Goal: Complete application form

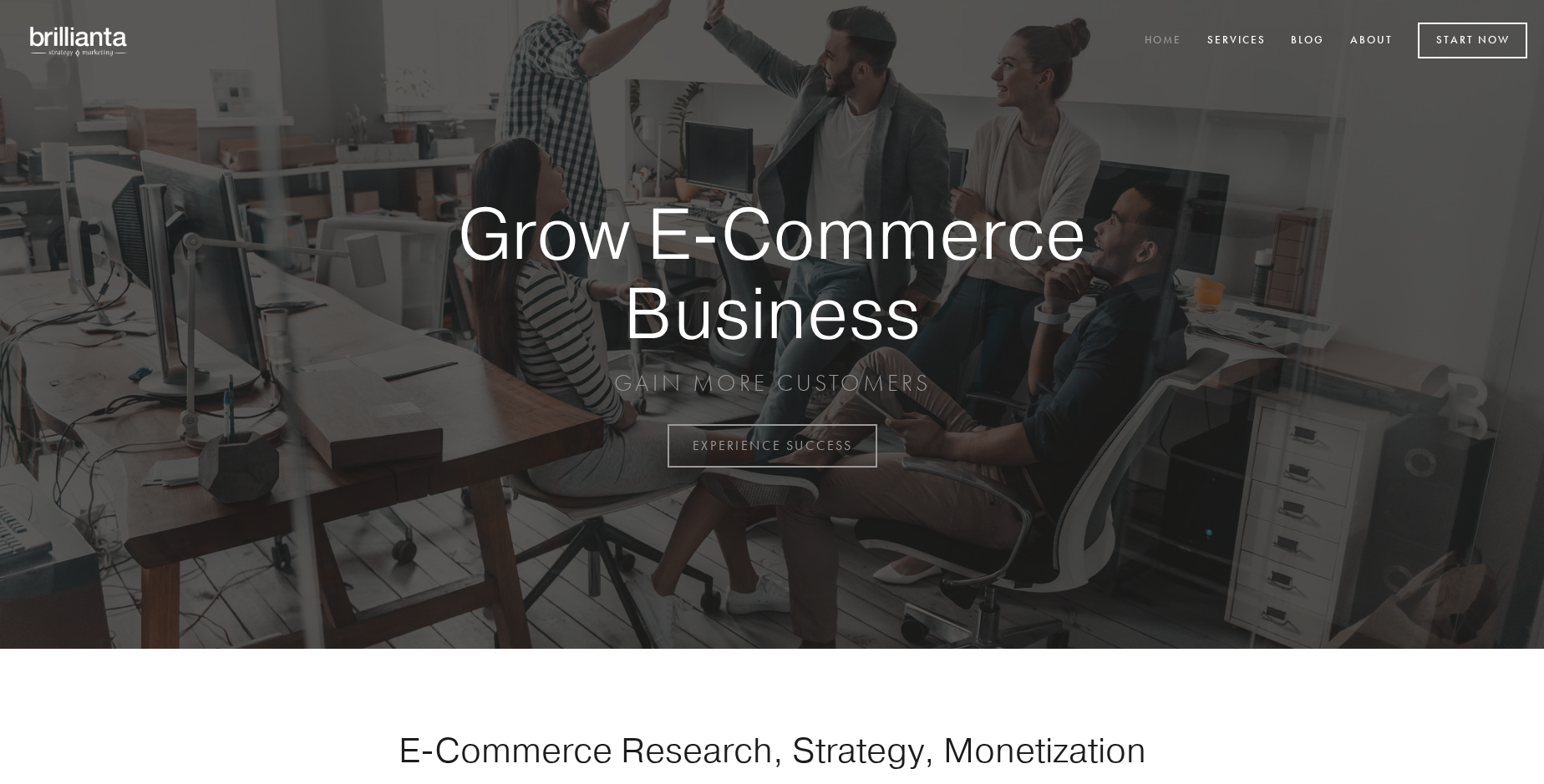
scroll to position [4376, 0]
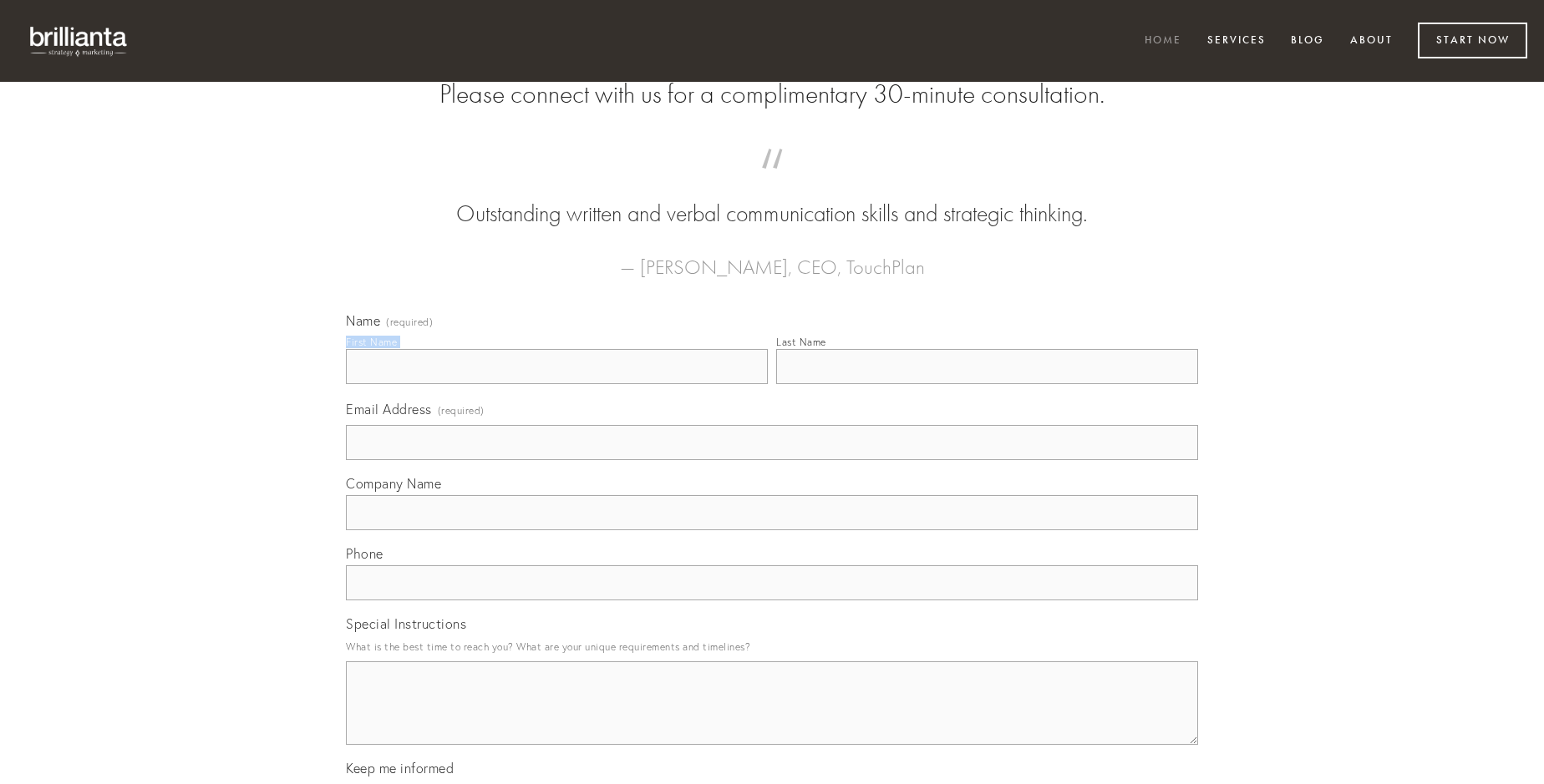
type input "[PERSON_NAME]"
click at [987, 384] on input "Last Name" at bounding box center [987, 366] width 422 height 35
type input "[PERSON_NAME]"
click at [772, 460] on input "Email Address (required)" at bounding box center [772, 442] width 852 height 35
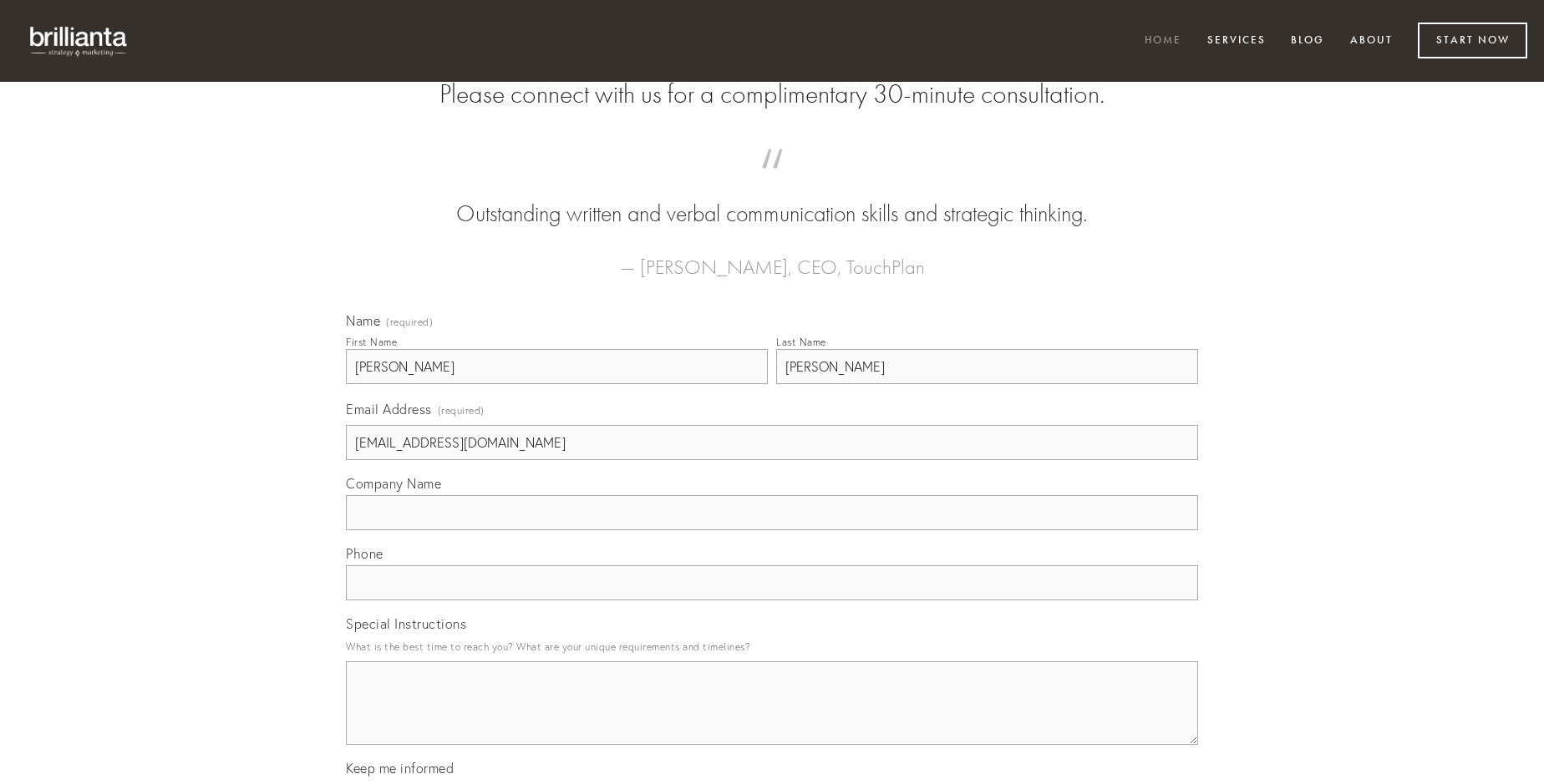
type input "[EMAIL_ADDRESS][DOMAIN_NAME]"
click at [772, 530] on input "Company Name" at bounding box center [772, 512] width 852 height 35
type input "depopulo"
click at [772, 601] on input "text" at bounding box center [772, 583] width 852 height 35
click at [772, 718] on textarea "Special Instructions" at bounding box center [772, 703] width 852 height 83
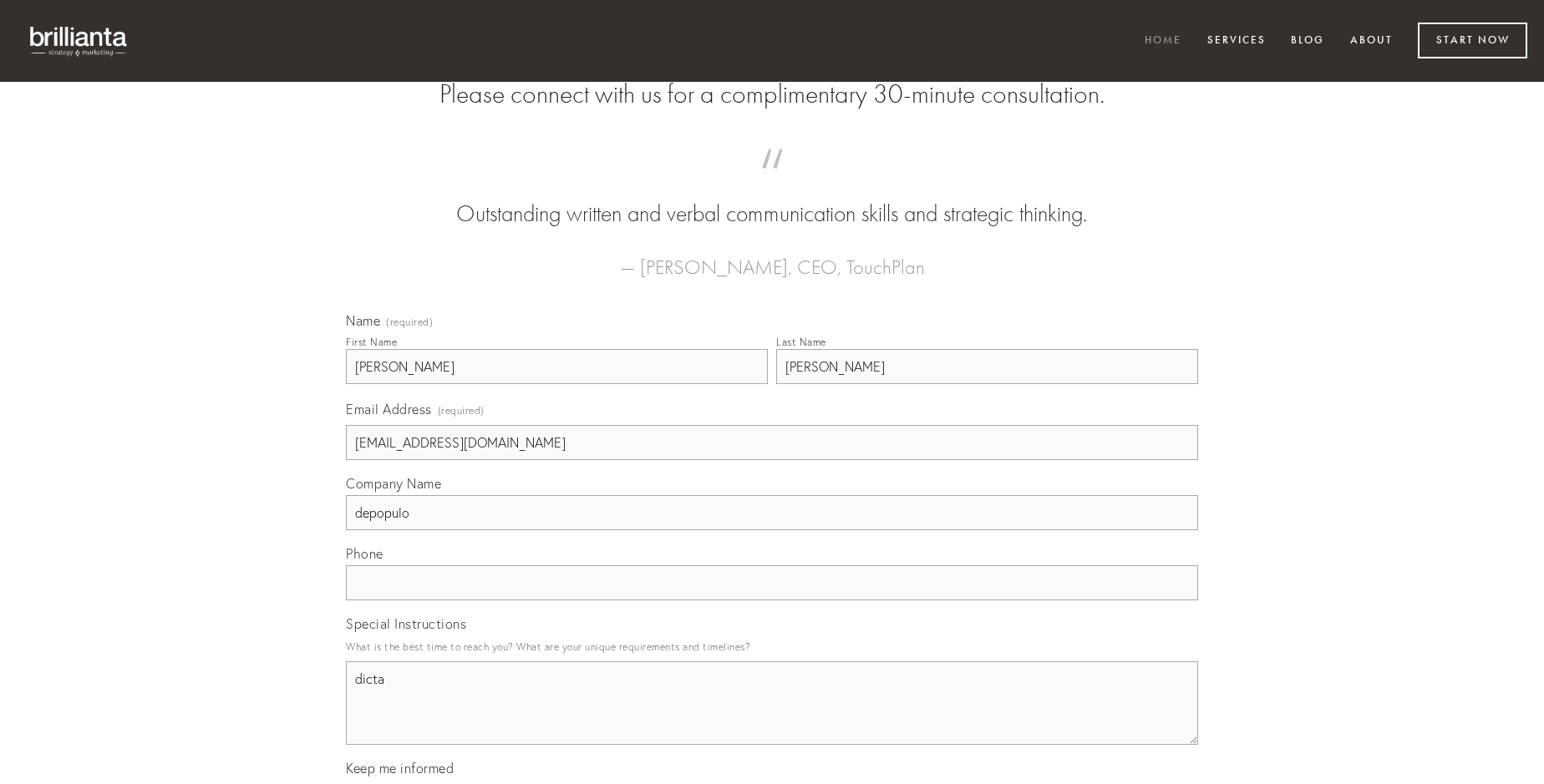
type textarea "dicta"
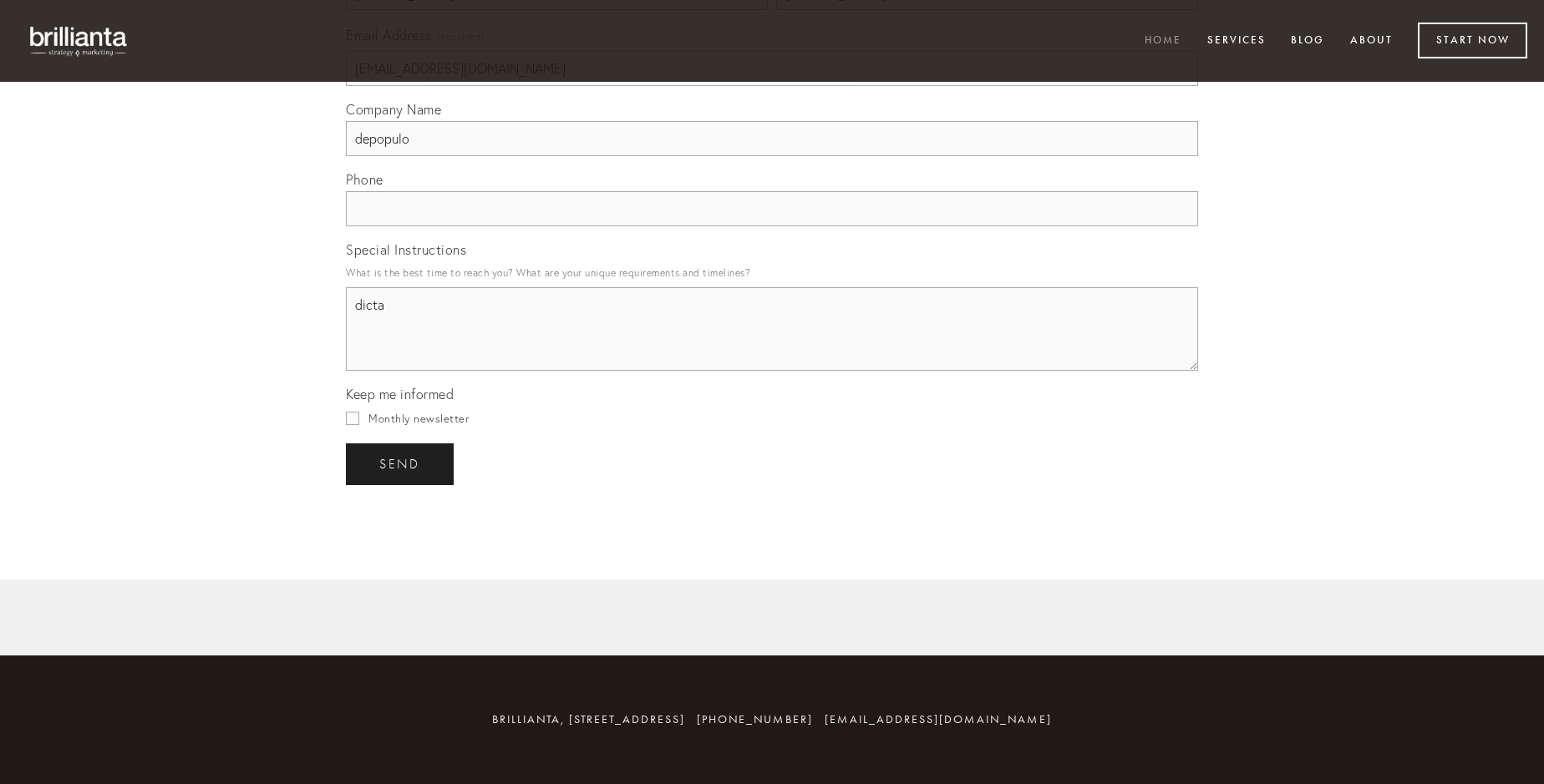
click at [401, 464] on span "send" at bounding box center [400, 464] width 41 height 15
